Goal: Download file/media

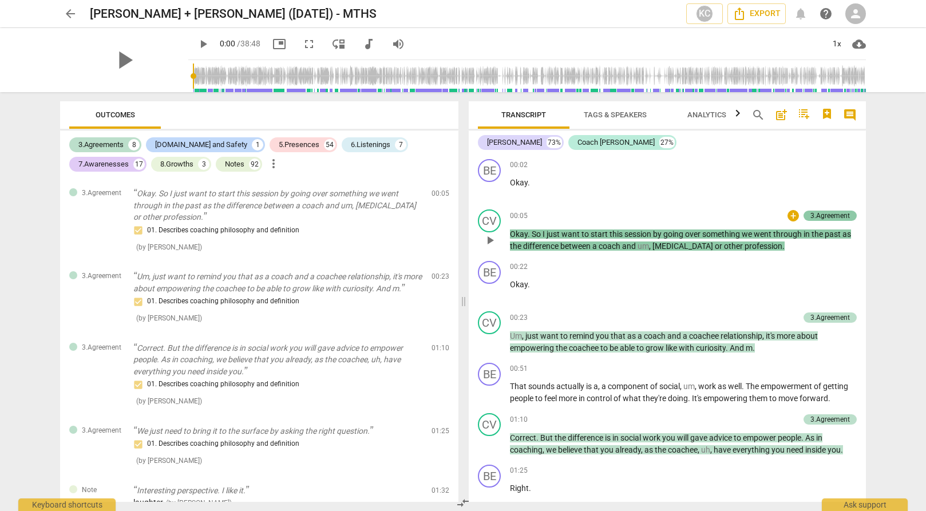
click at [822, 216] on div "3.Agreement" at bounding box center [829, 216] width 39 height 10
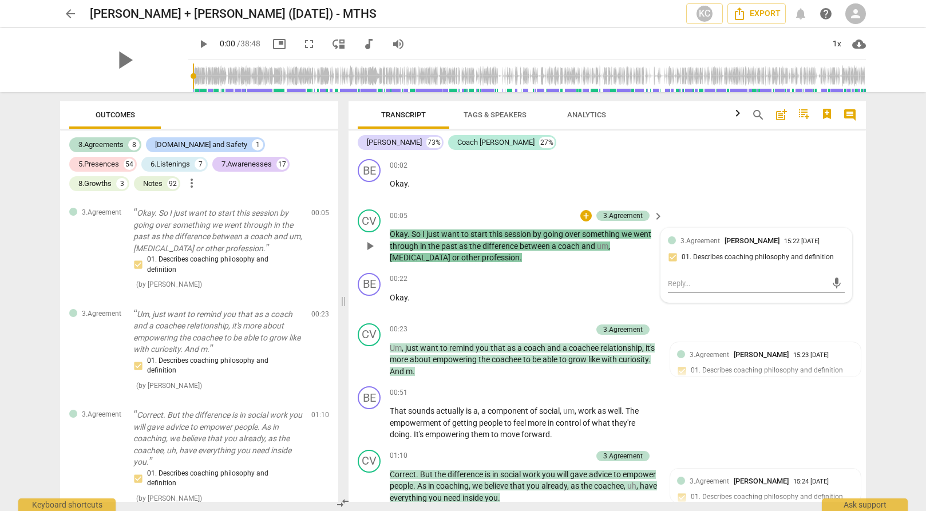
click at [715, 216] on div "CV play_arrow pause 00:05 + 3.Agreement keyboard_arrow_right Okay . So I just w…" at bounding box center [606, 237] width 517 height 64
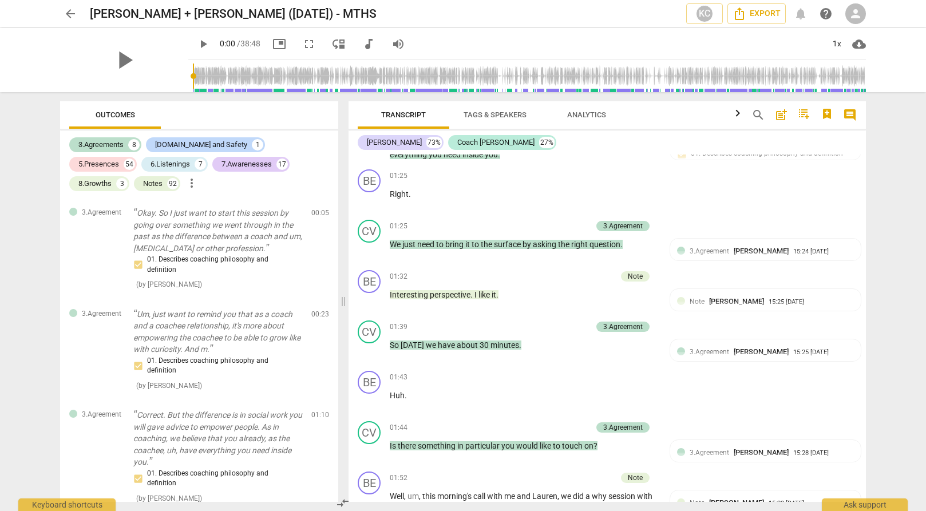
scroll to position [42, 0]
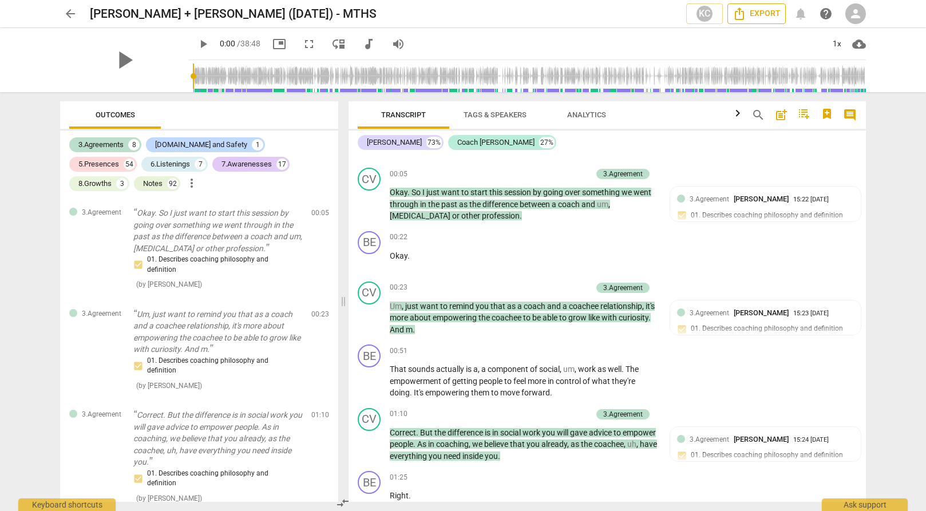
click at [753, 15] on span "Export" at bounding box center [756, 14] width 48 height 14
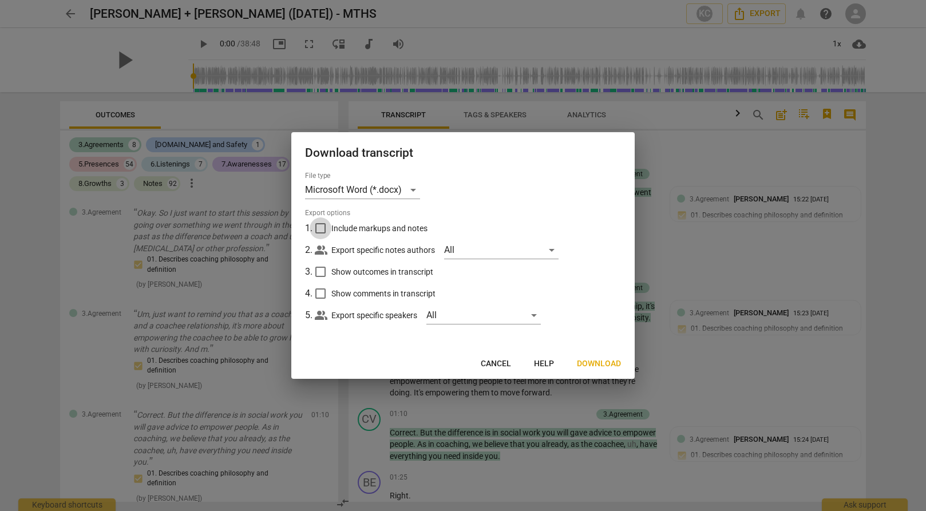
click at [323, 229] on input "Include markups and notes" at bounding box center [321, 228] width 22 height 22
checkbox input "true"
click at [319, 273] on input "Show outcomes in transcript" at bounding box center [321, 272] width 22 height 22
checkbox input "true"
click at [321, 294] on input "Show comments in transcript" at bounding box center [321, 294] width 22 height 22
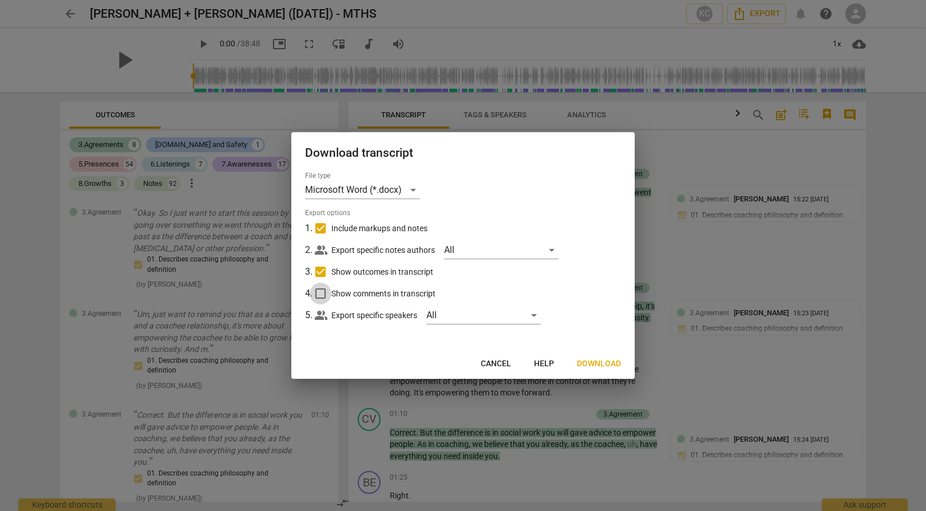
checkbox input "true"
click at [599, 364] on span "Download" at bounding box center [599, 363] width 44 height 11
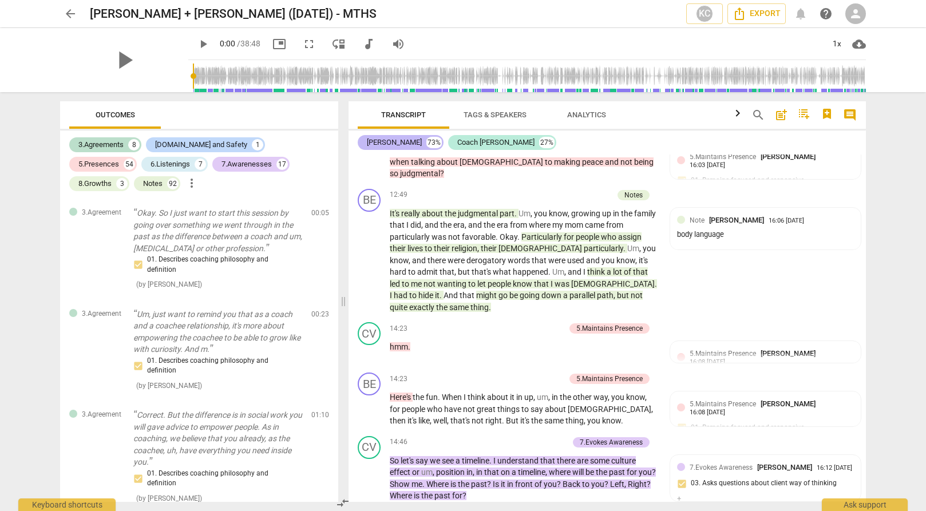
scroll to position [2676, 0]
